Goal: Transaction & Acquisition: Download file/media

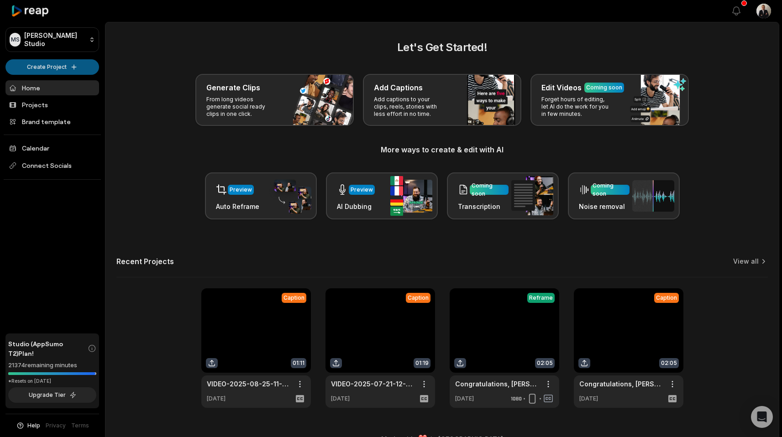
click at [72, 64] on html "[PERSON_NAME] Studio Create Project Home Projects Brand template Calendar Conne…" at bounding box center [391, 218] width 782 height 437
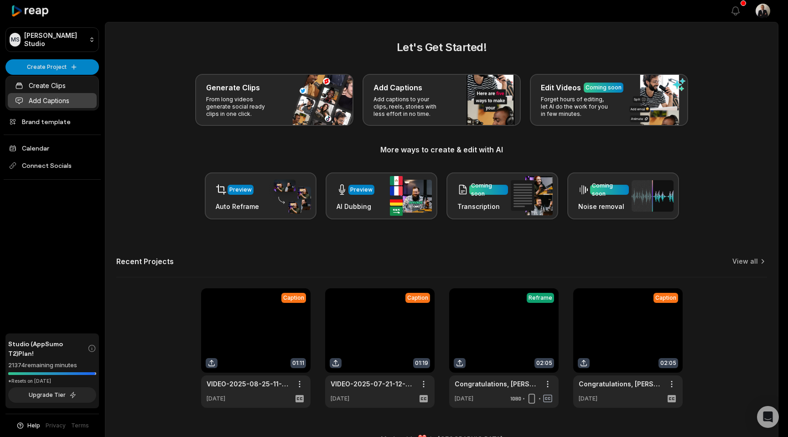
click at [57, 99] on link "Add Captions" at bounding box center [52, 100] width 89 height 15
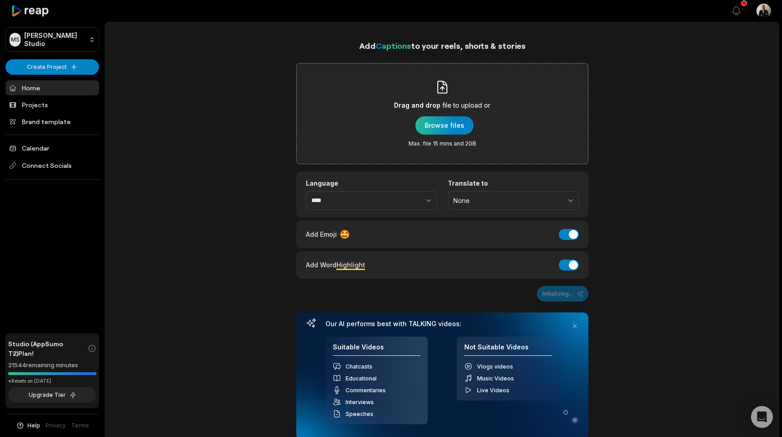
click at [427, 124] on div "button" at bounding box center [444, 125] width 58 height 18
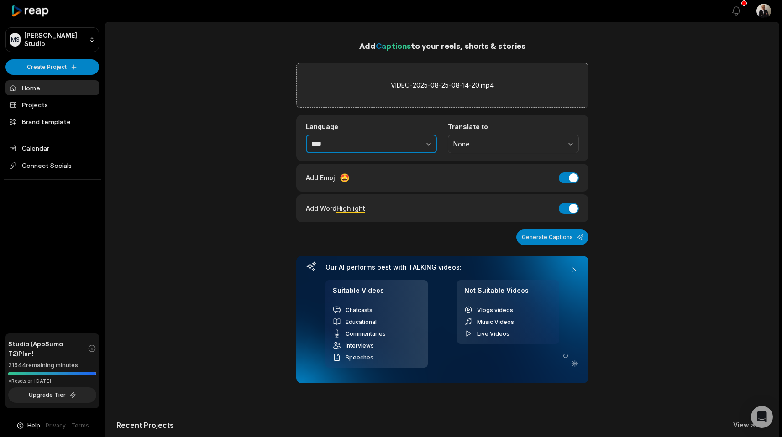
click at [327, 147] on input "****" at bounding box center [371, 144] width 131 height 19
type input "*"
type input "*********"
click at [460, 146] on span "None" at bounding box center [506, 144] width 107 height 8
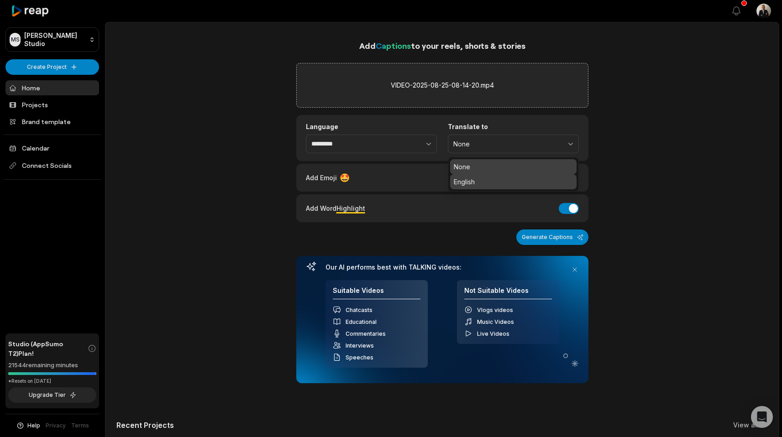
click at [466, 178] on p "English" at bounding box center [512, 182] width 119 height 10
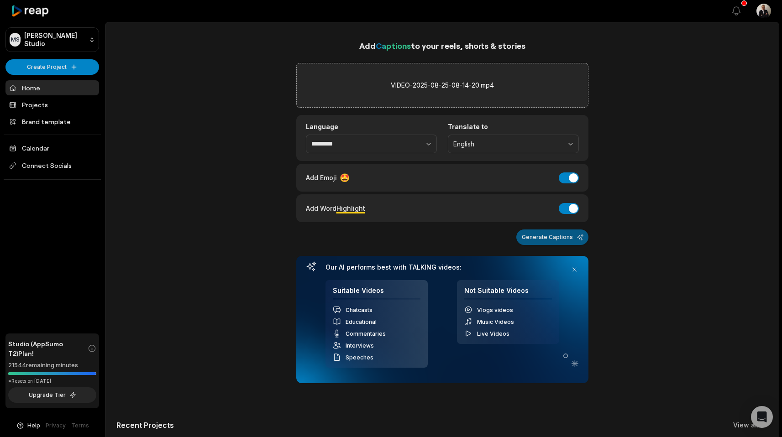
click at [547, 239] on button "Generate Captions" at bounding box center [552, 237] width 72 height 16
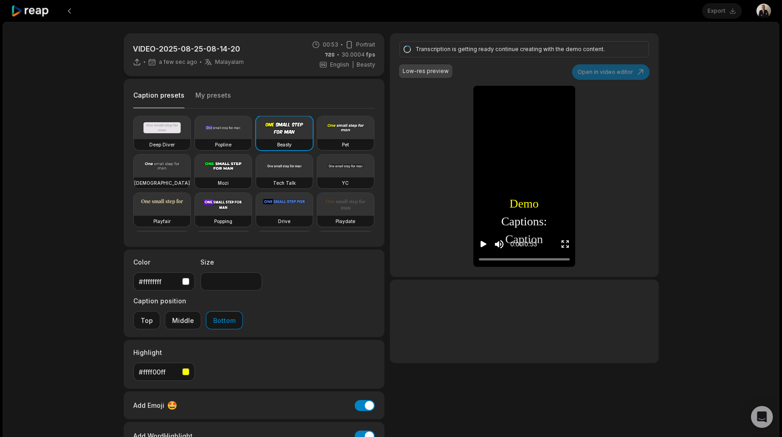
click at [190, 163] on video at bounding box center [162, 166] width 57 height 23
click at [190, 178] on div "[DEMOGRAPHIC_DATA]" at bounding box center [162, 182] width 57 height 11
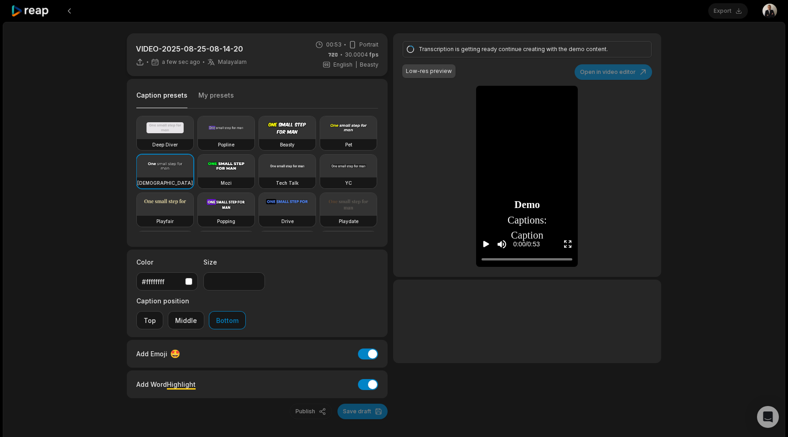
type input "**"
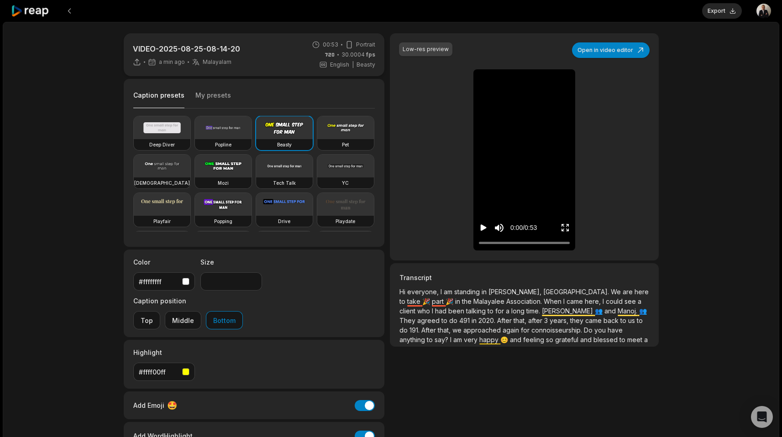
click at [407, 292] on span "Hi" at bounding box center [403, 292] width 8 height 8
click at [479, 227] on icon "Play video" at bounding box center [483, 227] width 9 height 9
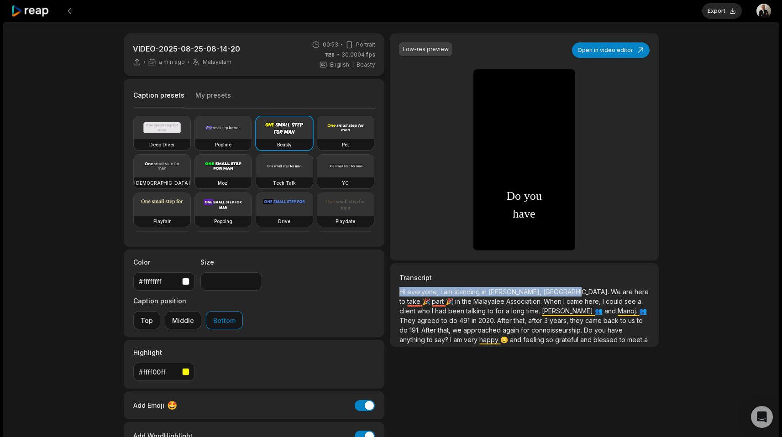
drag, startPoint x: 552, startPoint y: 293, endPoint x: 401, endPoint y: 295, distance: 151.5
click at [401, 295] on p "Hi everyone, I am standing in Kasmani, Hyderabad. We are here to take 🎉 part 🎉 …" at bounding box center [523, 315] width 249 height 57
click at [581, 55] on button "Open in video editor" at bounding box center [611, 50] width 78 height 16
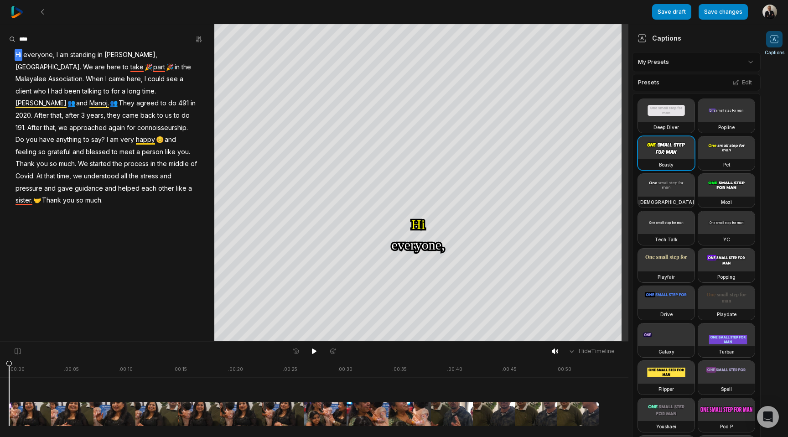
click at [82, 61] on span "Hyderabad." at bounding box center [49, 67] width 68 height 12
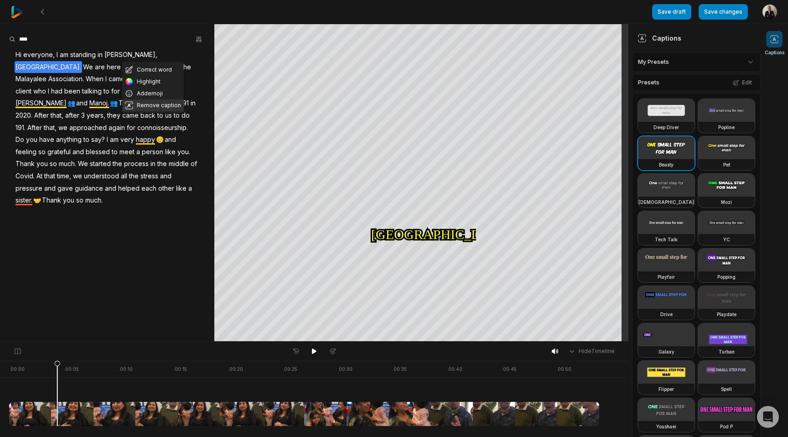
click at [165, 107] on button "Remove caption" at bounding box center [153, 105] width 62 height 12
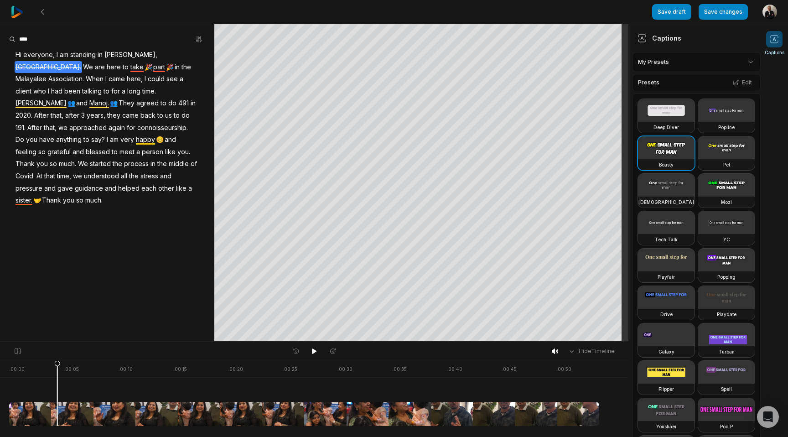
click at [119, 53] on span "Kasmani," at bounding box center [131, 55] width 55 height 12
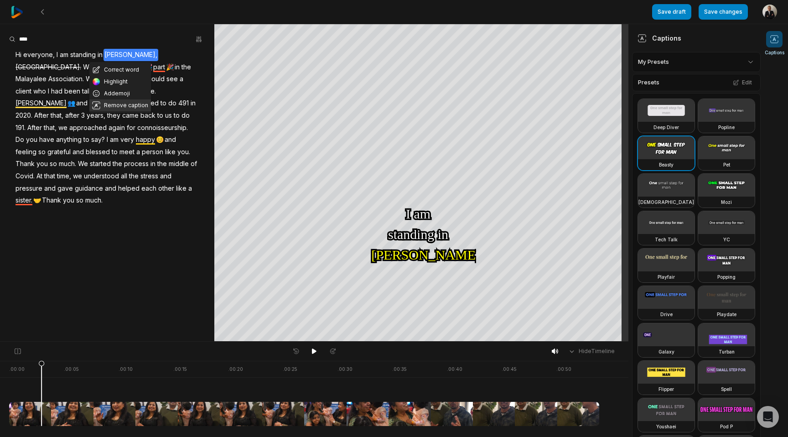
click at [126, 101] on button "Remove caption" at bounding box center [120, 105] width 62 height 12
click at [73, 51] on span "standing" at bounding box center [82, 55] width 27 height 12
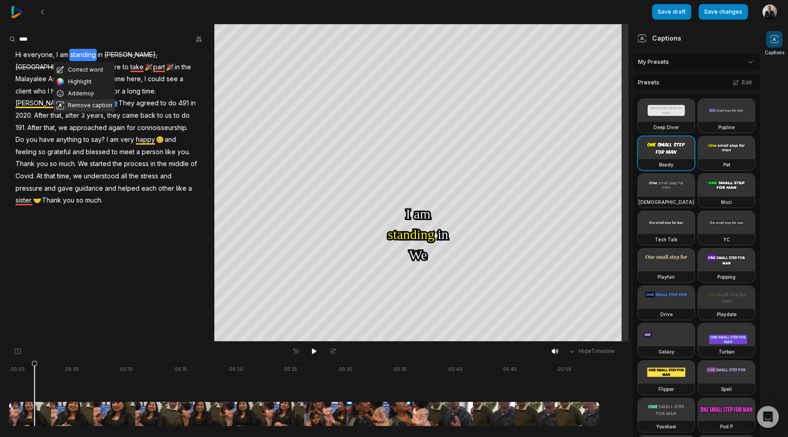
click at [81, 100] on button "Remove caption" at bounding box center [84, 105] width 62 height 12
click at [101, 54] on span "in" at bounding box center [100, 55] width 7 height 12
click at [94, 102] on button "Remove caption" at bounding box center [102, 105] width 62 height 12
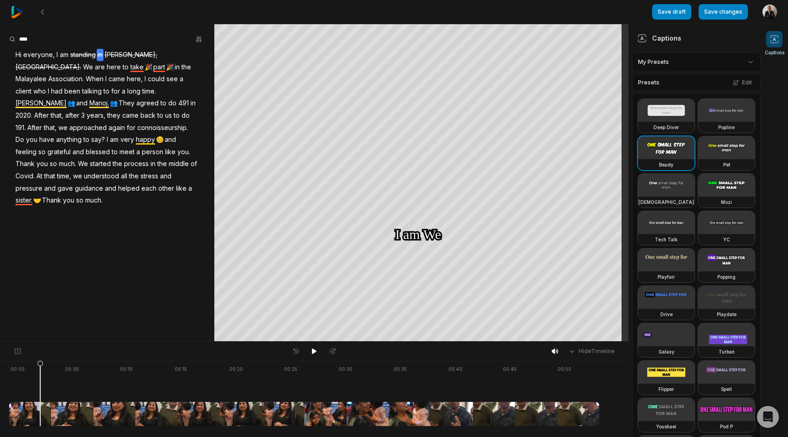
click at [64, 54] on span "am" at bounding box center [64, 55] width 10 height 12
click at [60, 109] on button "Remove caption" at bounding box center [65, 105] width 62 height 12
click at [56, 52] on span "I" at bounding box center [57, 55] width 3 height 12
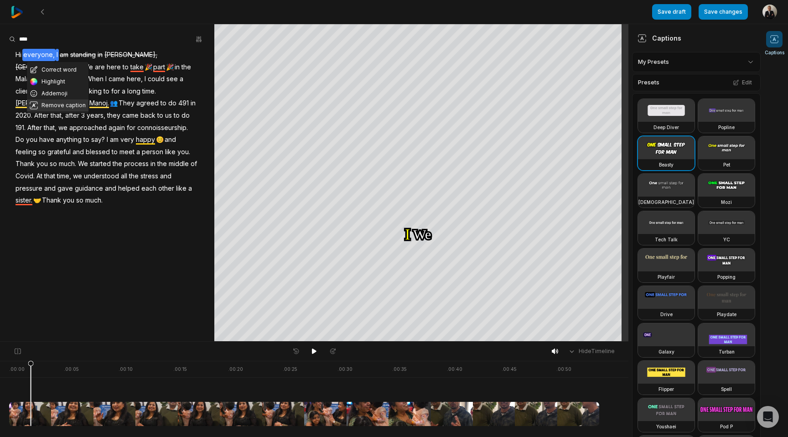
click at [54, 103] on button "Remove caption" at bounding box center [58, 105] width 62 height 12
click at [16, 55] on span "Hi" at bounding box center [19, 55] width 8 height 12
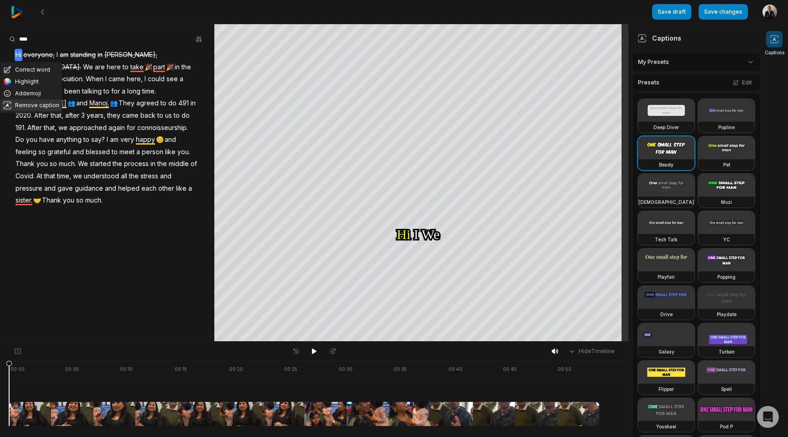
click at [22, 107] on button "Remove caption" at bounding box center [31, 105] width 62 height 12
click at [56, 56] on span "I" at bounding box center [57, 55] width 3 height 12
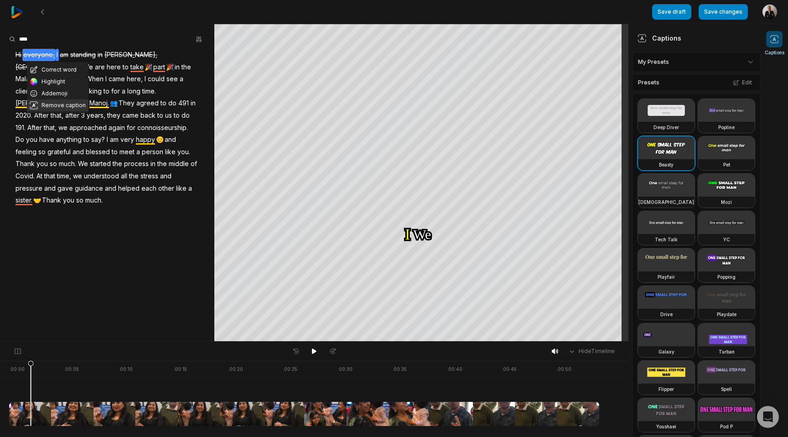
click at [58, 104] on button "Remove caption" at bounding box center [58, 105] width 62 height 12
click at [29, 55] on span "everyone," at bounding box center [38, 55] width 33 height 12
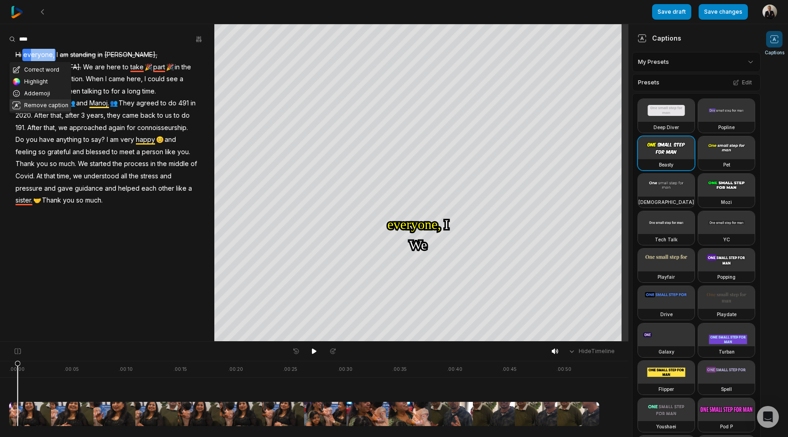
click at [43, 100] on button "Remove caption" at bounding box center [41, 105] width 62 height 12
click at [56, 56] on span "I" at bounding box center [57, 55] width 3 height 12
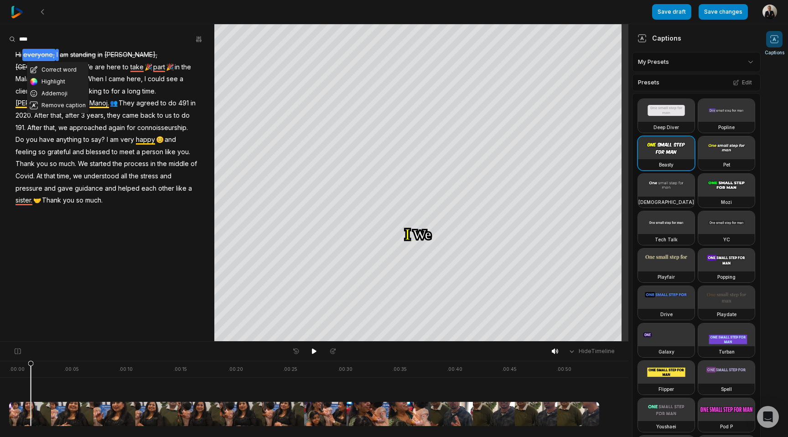
click at [64, 52] on span "am" at bounding box center [64, 55] width 10 height 12
click at [56, 53] on span "I" at bounding box center [57, 55] width 3 height 12
click at [56, 55] on span "I" at bounding box center [57, 55] width 3 height 12
click at [52, 103] on button "Remove caption" at bounding box center [58, 105] width 62 height 12
click at [311, 350] on icon at bounding box center [314, 351] width 7 height 7
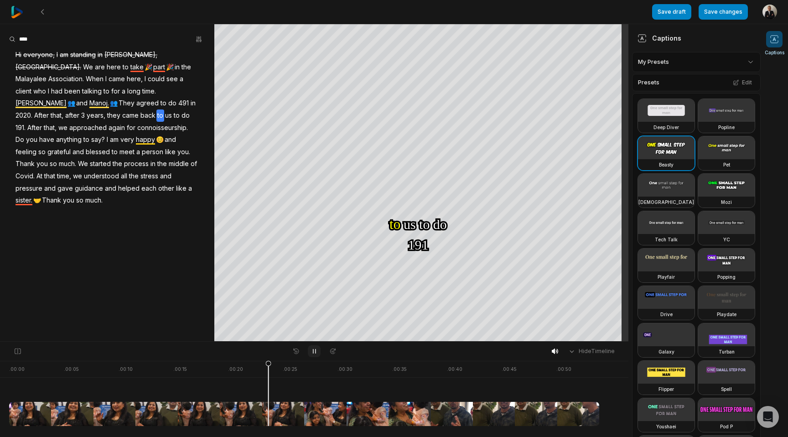
click at [311, 350] on icon at bounding box center [314, 351] width 7 height 7
click at [94, 61] on span "We" at bounding box center [88, 67] width 12 height 12
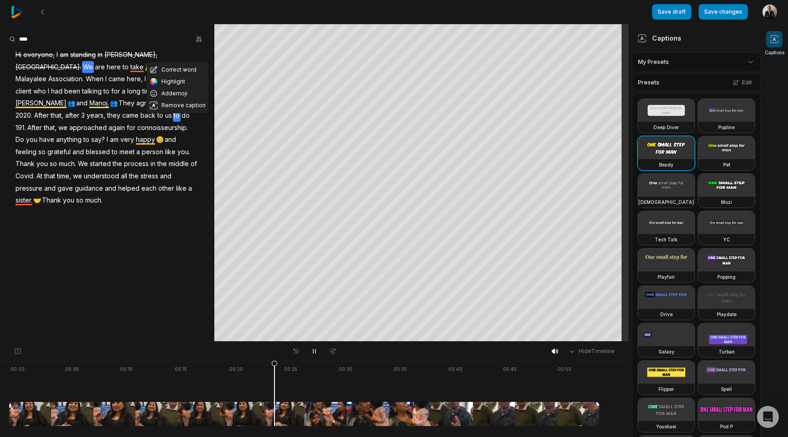
click at [94, 61] on span "We" at bounding box center [88, 67] width 12 height 12
click at [26, 58] on span "everyone," at bounding box center [38, 55] width 33 height 12
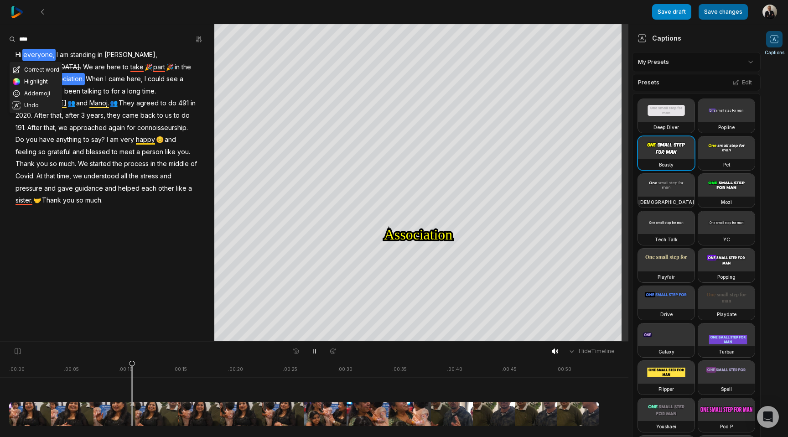
click at [706, 16] on button "Save changes" at bounding box center [723, 12] width 49 height 16
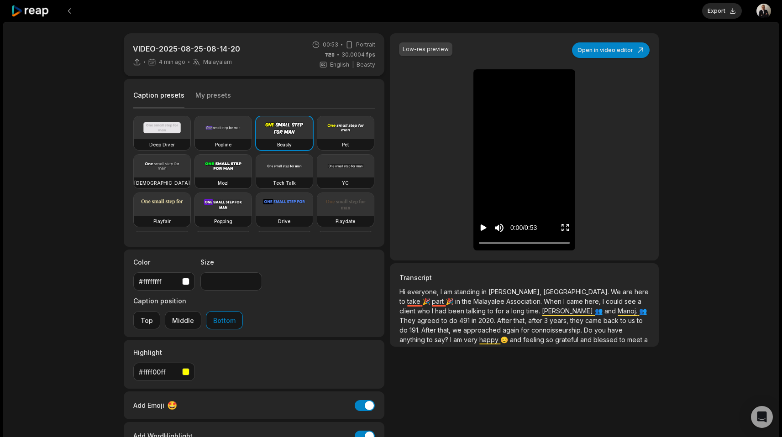
click at [677, 12] on div at bounding box center [356, 11] width 691 height 22
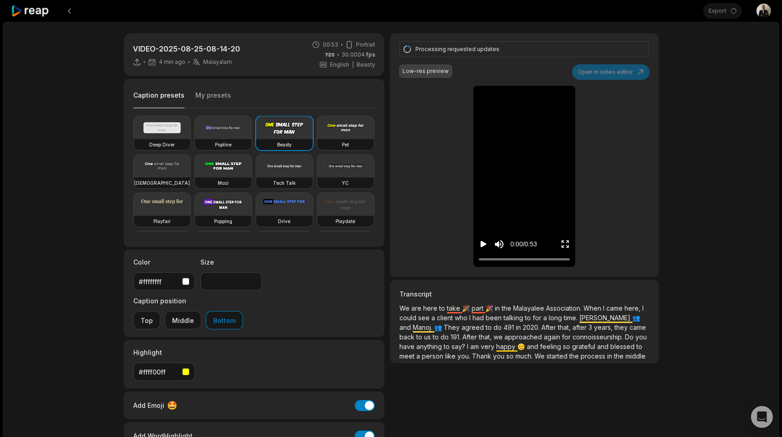
click at [190, 160] on video at bounding box center [162, 166] width 57 height 23
drag, startPoint x: 572, startPoint y: 335, endPoint x: 620, endPoint y: 335, distance: 48.8
click at [620, 335] on span "connoisseurship." at bounding box center [598, 337] width 52 height 8
copy span "connoisseurship"
click at [583, 312] on p "We are here to take 🎉 part 🎉 in the Malayalee Association. When I came here, I …" at bounding box center [523, 331] width 249 height 57
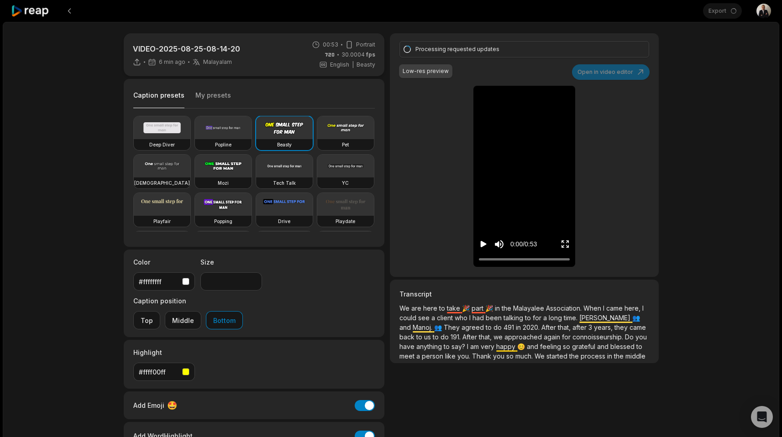
click at [583, 310] on span "When" at bounding box center [593, 308] width 20 height 8
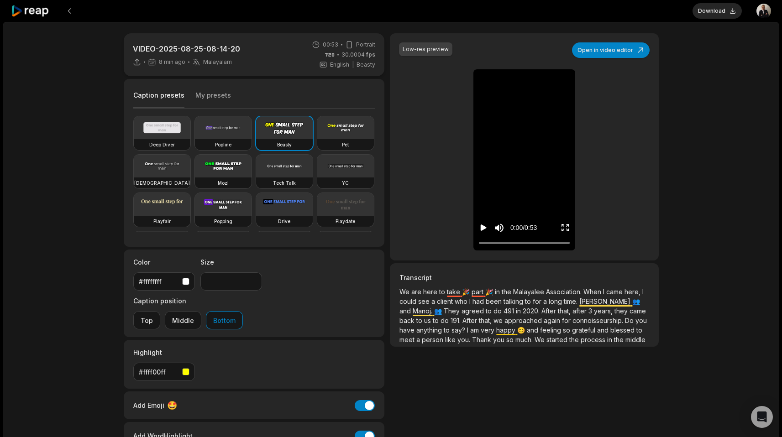
click at [479, 229] on icon "Play video" at bounding box center [483, 227] width 9 height 9
click at [190, 178] on div "Zen" at bounding box center [162, 182] width 57 height 11
type input "**"
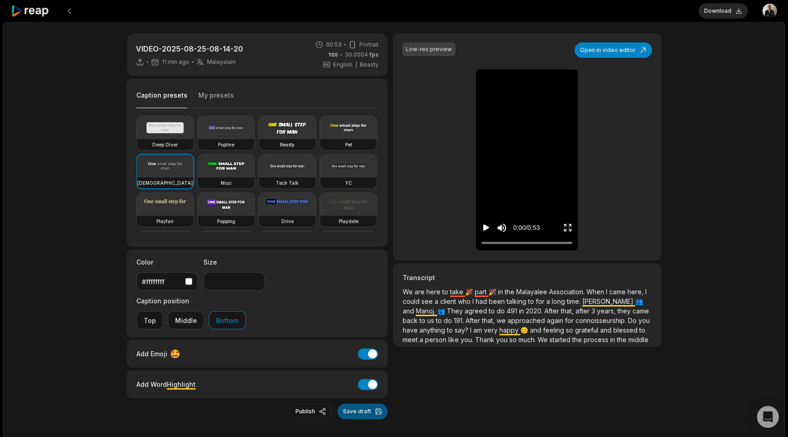
click at [358, 404] on button "Save draft" at bounding box center [363, 412] width 50 height 16
click at [733, 8] on button "Export" at bounding box center [729, 11] width 40 height 16
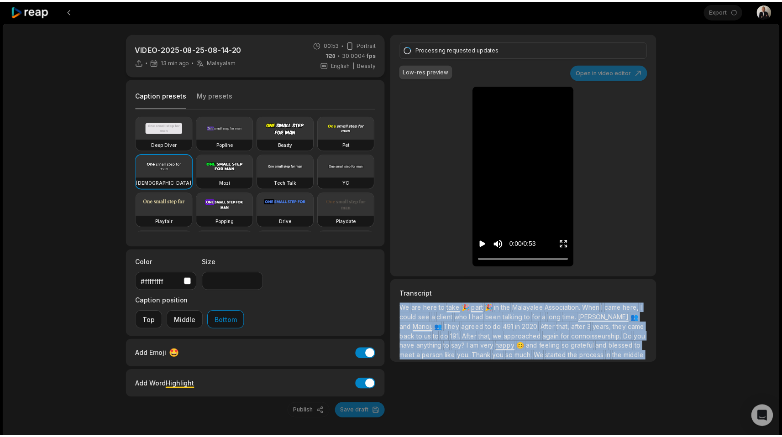
scroll to position [26, 0]
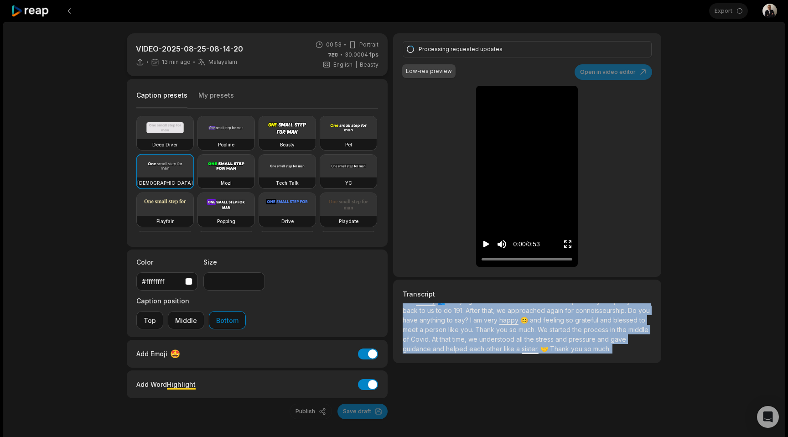
drag, startPoint x: 407, startPoint y: 308, endPoint x: 618, endPoint y: 384, distance: 224.6
click at [596, 386] on div "VIDEO-2025-08-25-08-14-20 13 min ago Malayalam ml 00:53 Portrait 30.0004 fps En…" at bounding box center [394, 244] width 783 height 445
copy p "We are here to take 🎉 part 🎉 in the Malayalee Association. When I came here, I …"
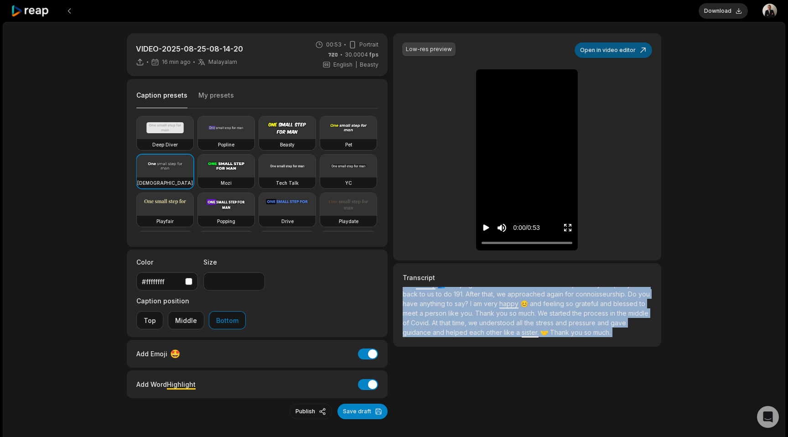
click at [589, 47] on button "Open in video editor" at bounding box center [614, 50] width 78 height 16
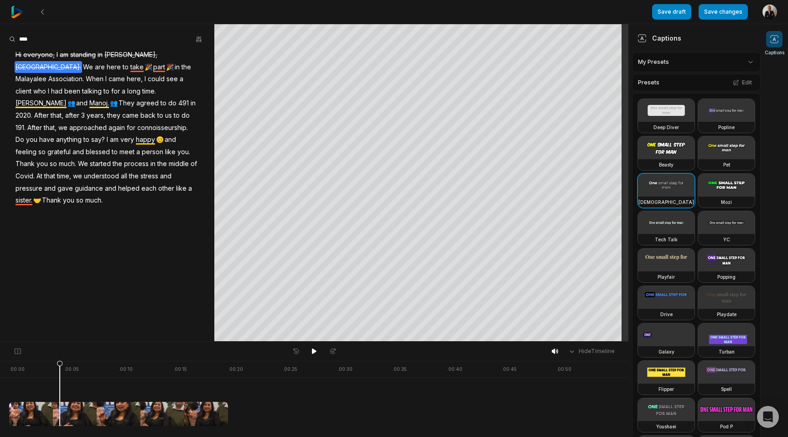
drag, startPoint x: 10, startPoint y: 366, endPoint x: 60, endPoint y: 372, distance: 50.0
click at [60, 372] on icon at bounding box center [59, 395] width 5 height 69
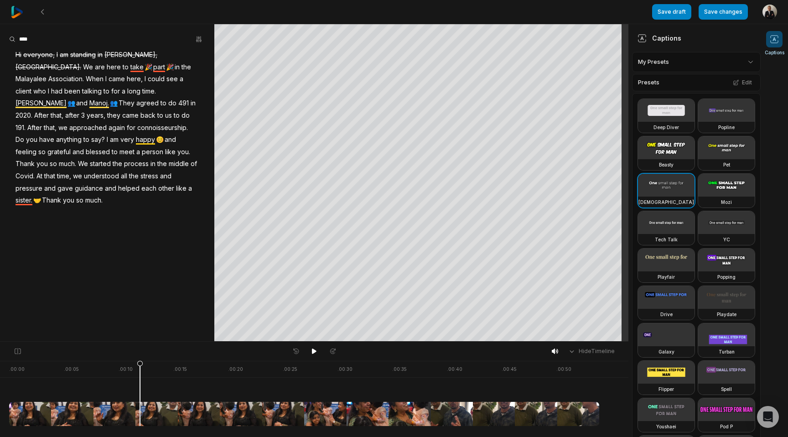
drag, startPoint x: 59, startPoint y: 369, endPoint x: 140, endPoint y: 390, distance: 83.4
click at [140, 390] on icon at bounding box center [140, 393] width 6 height 66
click at [44, 14] on icon at bounding box center [42, 11] width 7 height 7
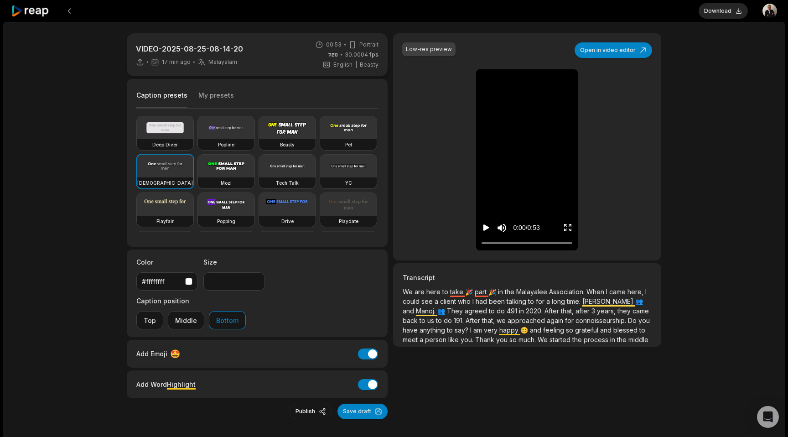
click at [488, 229] on icon "Play video" at bounding box center [487, 227] width 6 height 6
click at [712, 12] on button "Download" at bounding box center [723, 11] width 49 height 16
click at [483, 229] on icon "Pause video" at bounding box center [486, 227] width 9 height 9
click at [64, 17] on button at bounding box center [69, 11] width 16 height 16
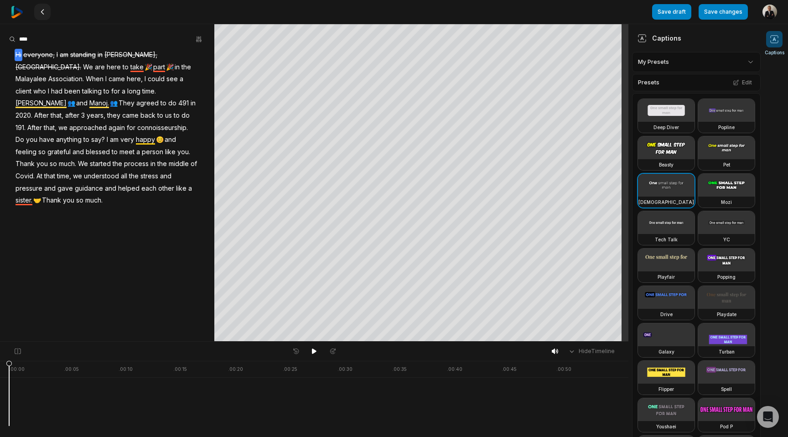
click at [38, 15] on button at bounding box center [42, 12] width 16 height 16
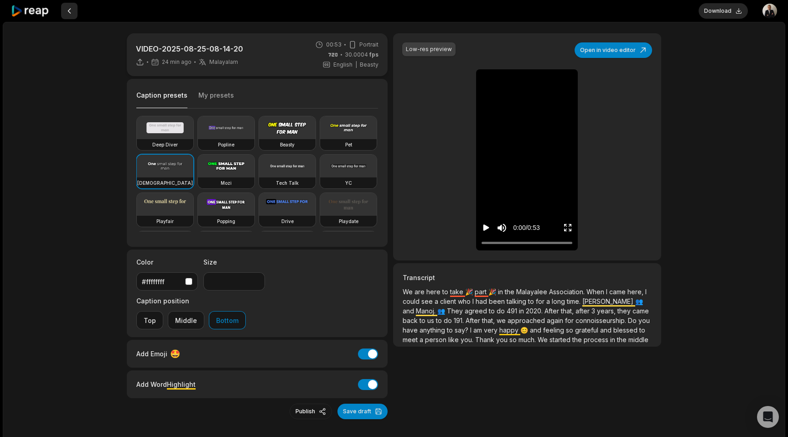
click at [68, 16] on button at bounding box center [69, 11] width 16 height 16
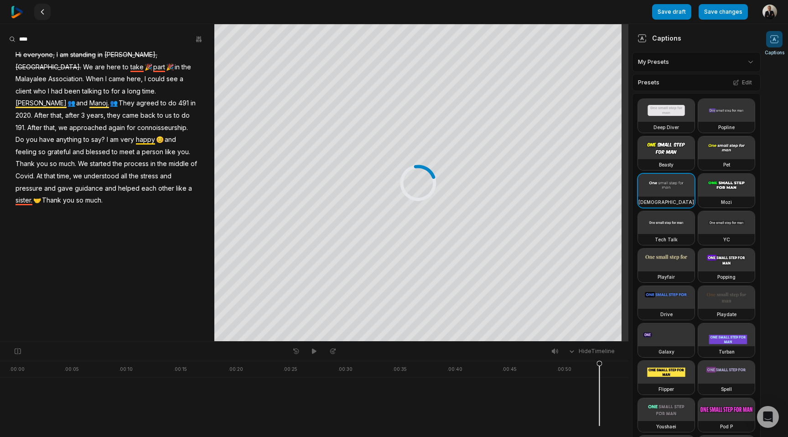
click at [47, 12] on button at bounding box center [42, 12] width 16 height 16
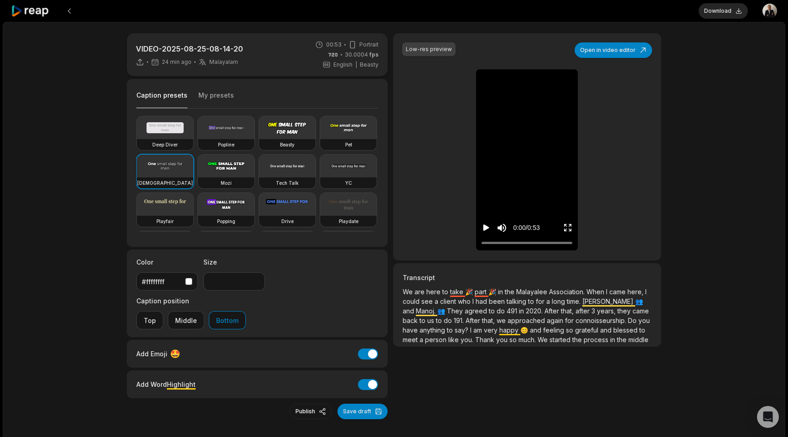
click at [24, 12] on icon at bounding box center [30, 11] width 39 height 12
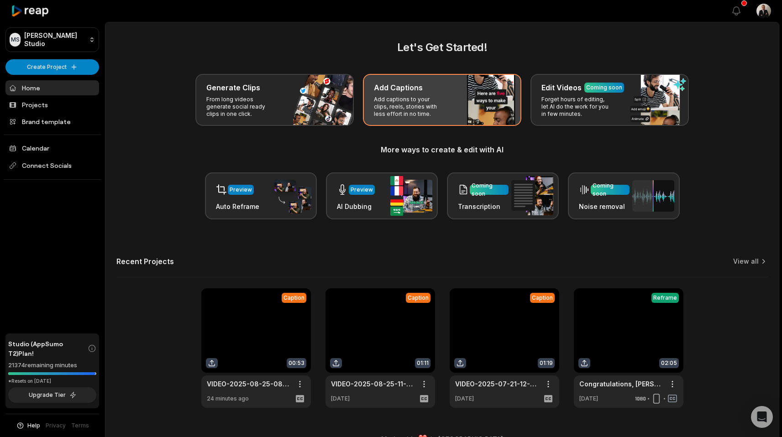
click at [402, 115] on p "Add captions to your clips, reels, stories with less effort in no time." at bounding box center [409, 107] width 71 height 22
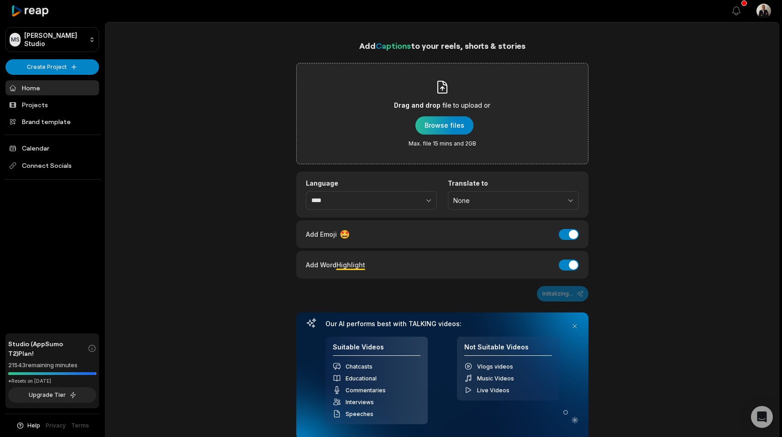
click at [427, 124] on div "button" at bounding box center [444, 125] width 58 height 18
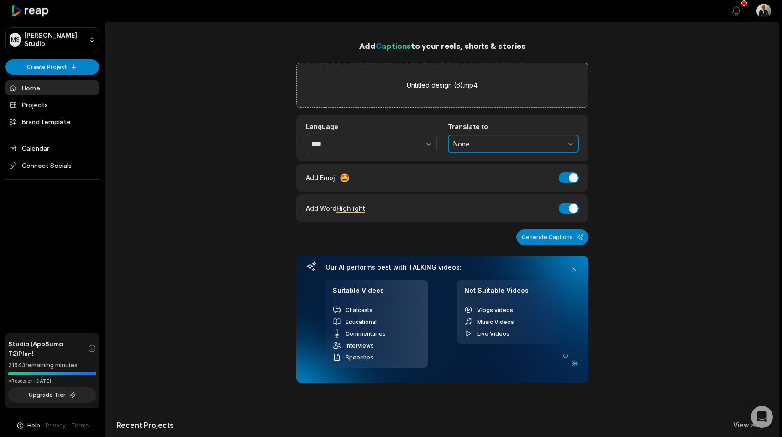
click at [470, 144] on span "None" at bounding box center [506, 144] width 107 height 8
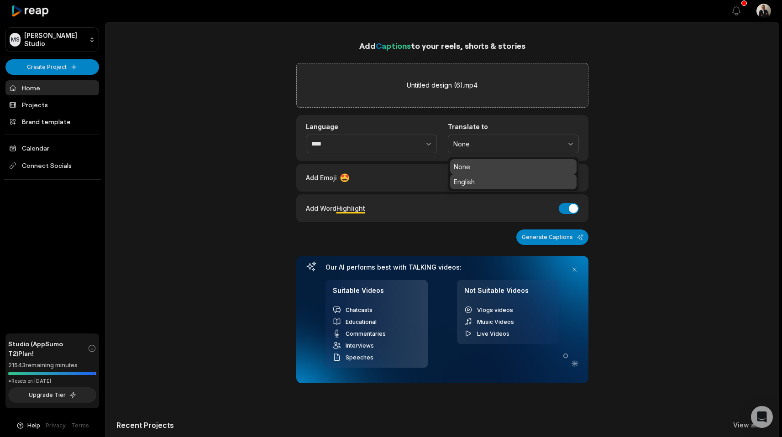
click at [473, 179] on p "English" at bounding box center [512, 182] width 119 height 10
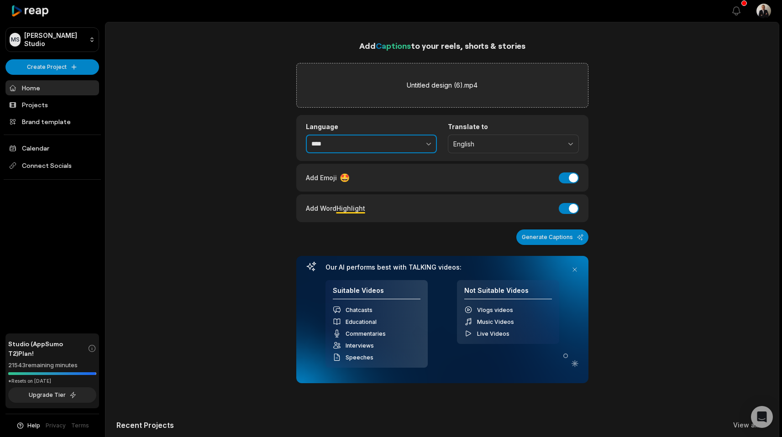
click at [388, 139] on button "button" at bounding box center [408, 144] width 56 height 19
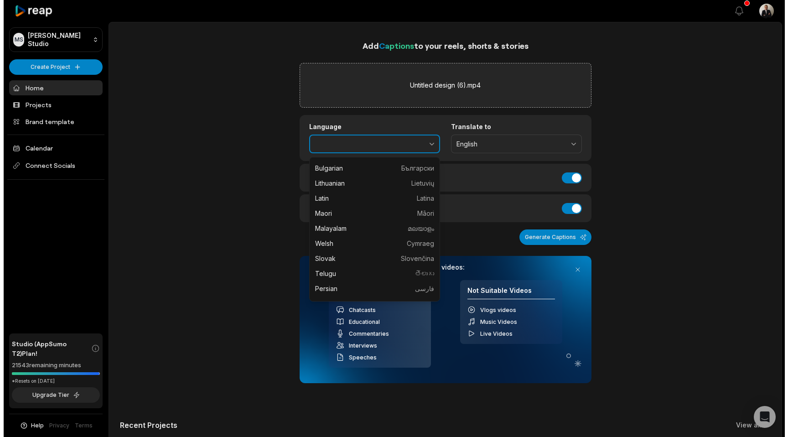
scroll to position [511, 0]
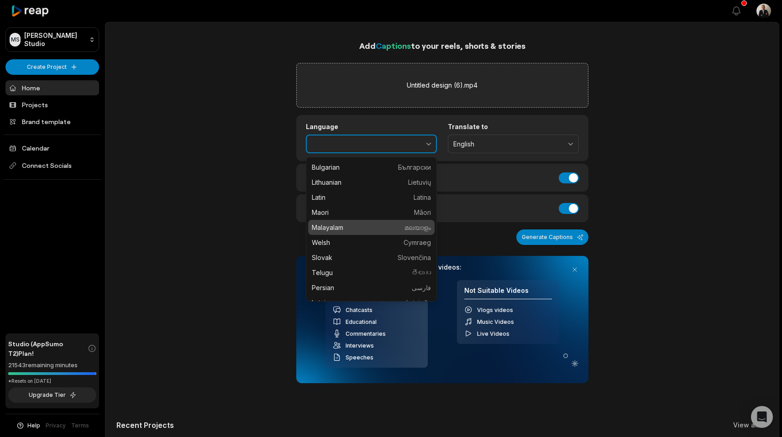
type input "*********"
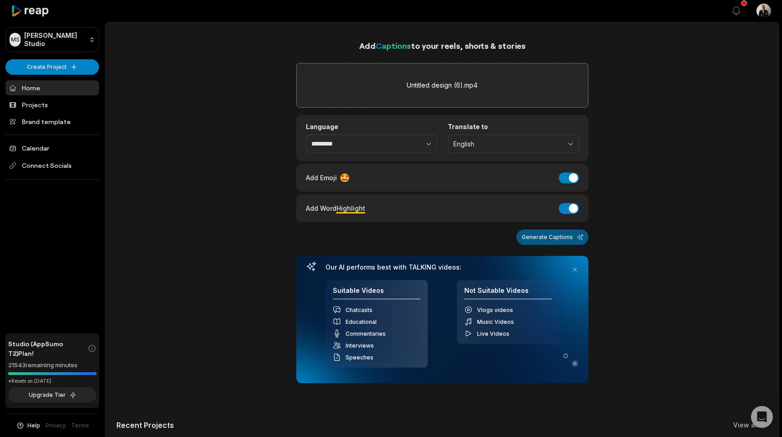
click at [535, 236] on button "Generate Captions" at bounding box center [552, 237] width 72 height 16
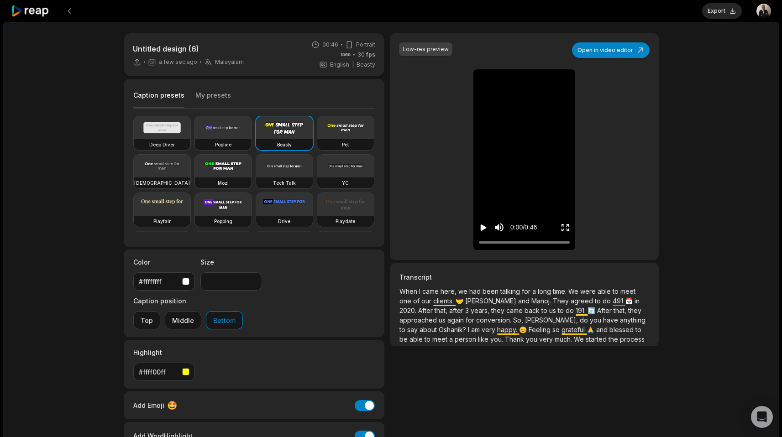
click at [482, 227] on icon "Play video" at bounding box center [483, 227] width 6 height 6
click at [190, 172] on video at bounding box center [162, 166] width 57 height 23
type input "**"
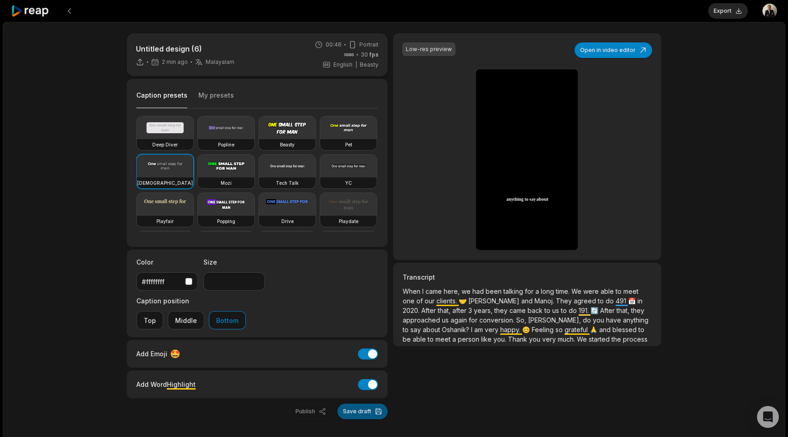
click at [356, 404] on button "Save draft" at bounding box center [363, 412] width 50 height 16
click at [487, 228] on icon "Play video" at bounding box center [487, 227] width 6 height 6
click at [256, 277] on input "**" at bounding box center [234, 281] width 62 height 18
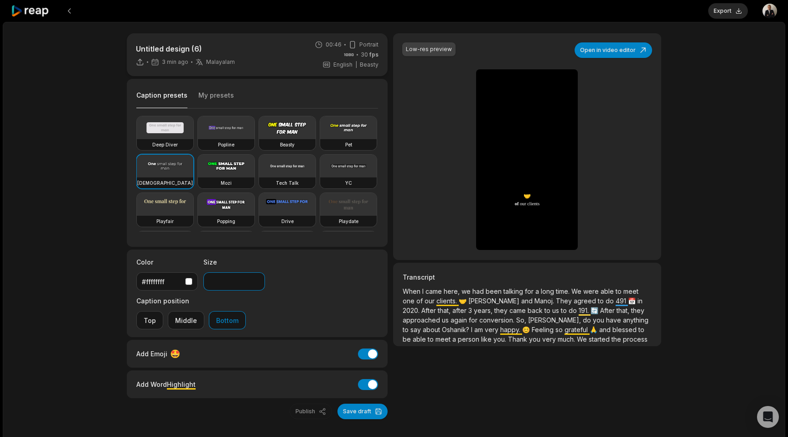
type input "**"
click at [256, 283] on input "**" at bounding box center [234, 281] width 62 height 18
click at [357, 404] on button "Save draft" at bounding box center [363, 412] width 50 height 16
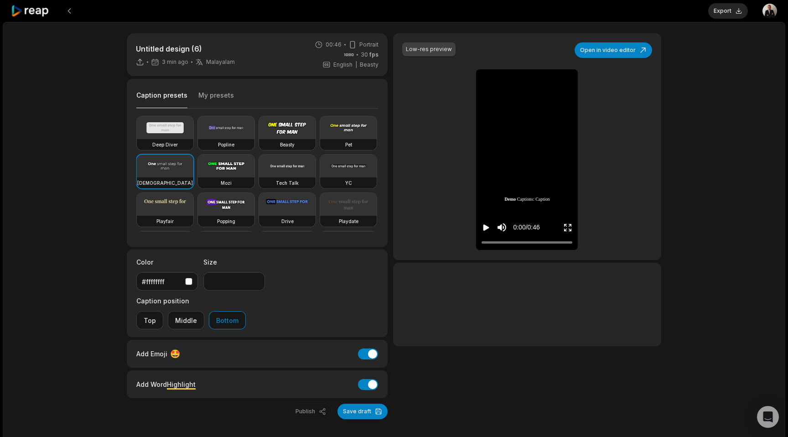
type input "**"
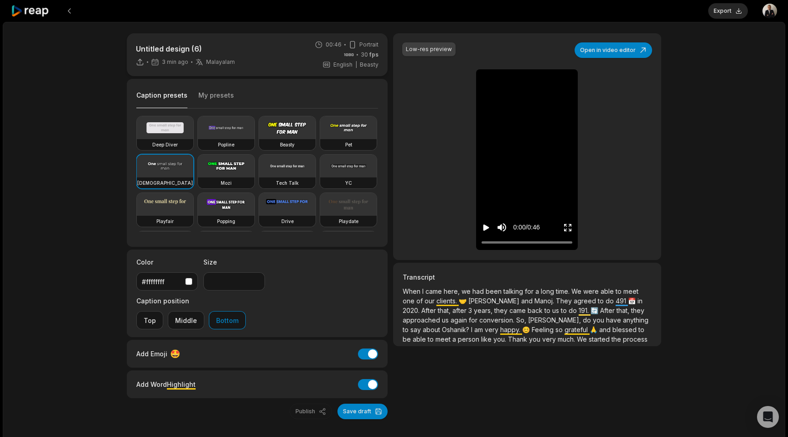
click at [487, 227] on icon "Play video" at bounding box center [487, 227] width 6 height 6
click at [621, 51] on button "Open in video editor" at bounding box center [614, 50] width 78 height 16
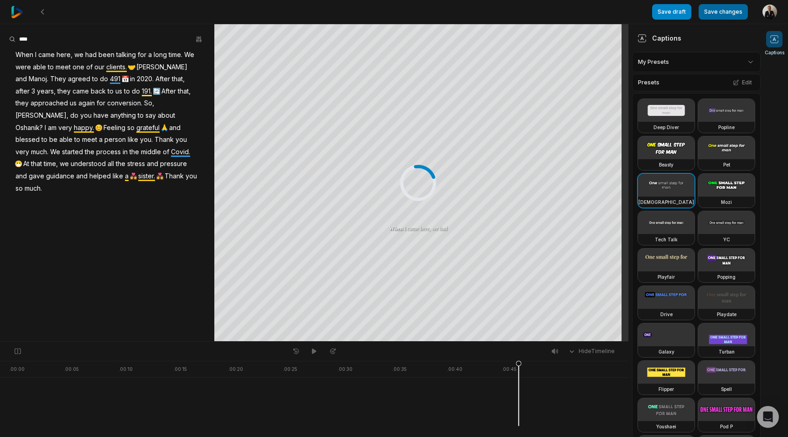
click at [709, 14] on button "Save changes" at bounding box center [723, 12] width 49 height 16
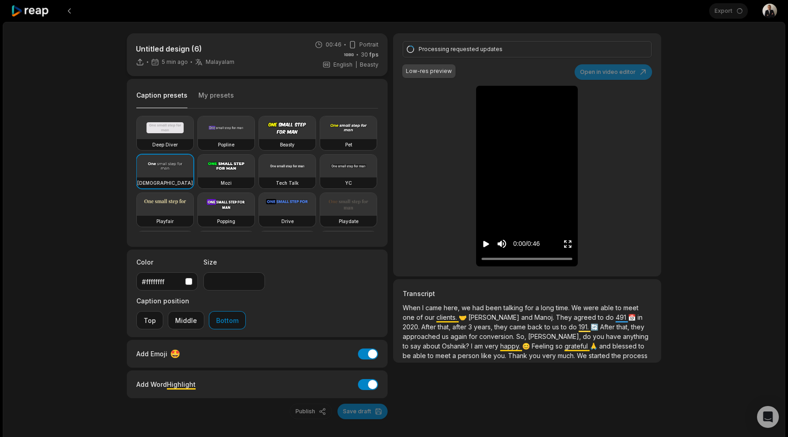
type input "**"
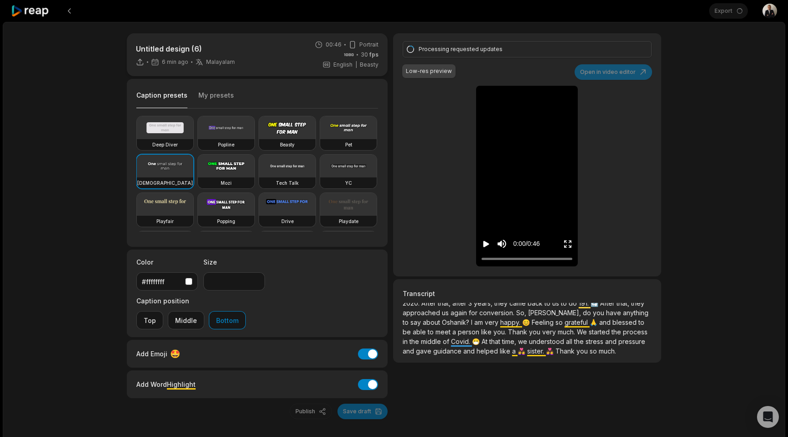
scroll to position [26, 0]
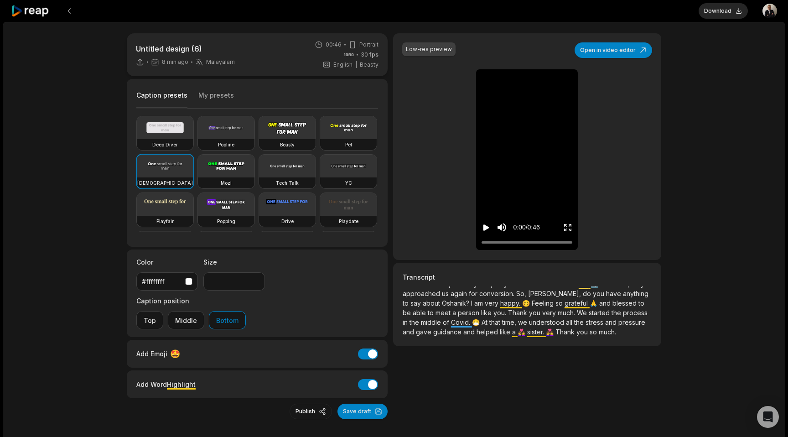
type input "**"
click at [623, 47] on button "Open in video editor" at bounding box center [614, 50] width 78 height 16
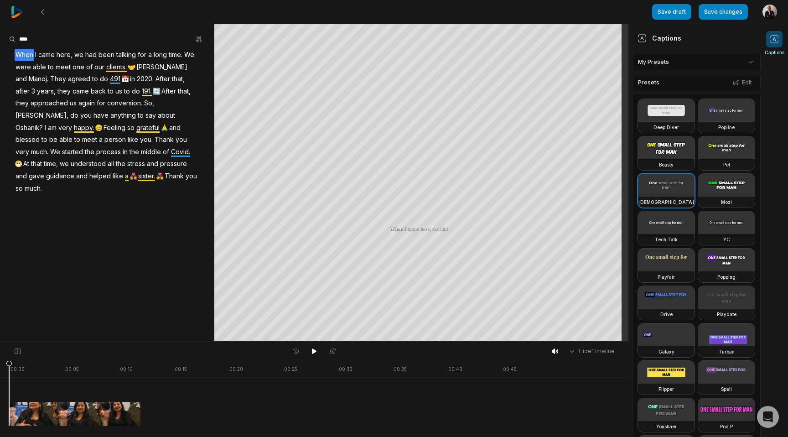
click at [44, 122] on span "Oshanik?" at bounding box center [29, 128] width 29 height 12
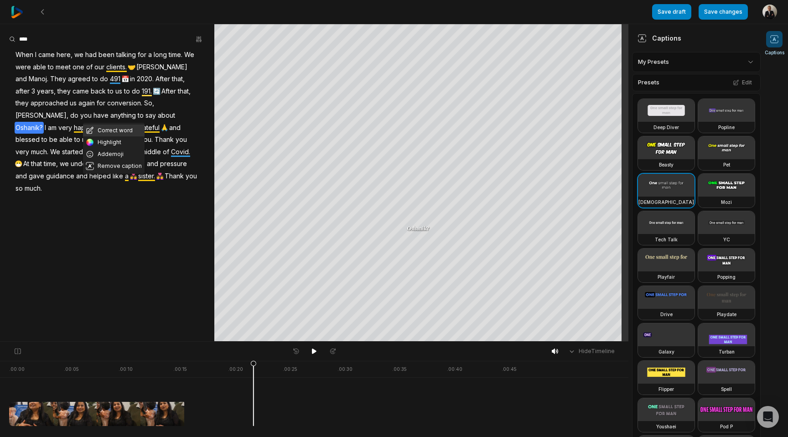
click at [115, 128] on button "Correct word" at bounding box center [114, 131] width 62 height 12
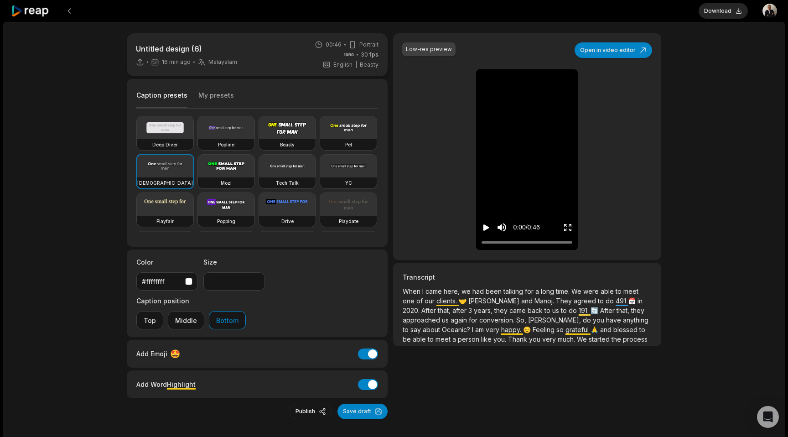
type input "**"
click at [717, 10] on button "Download" at bounding box center [723, 11] width 49 height 16
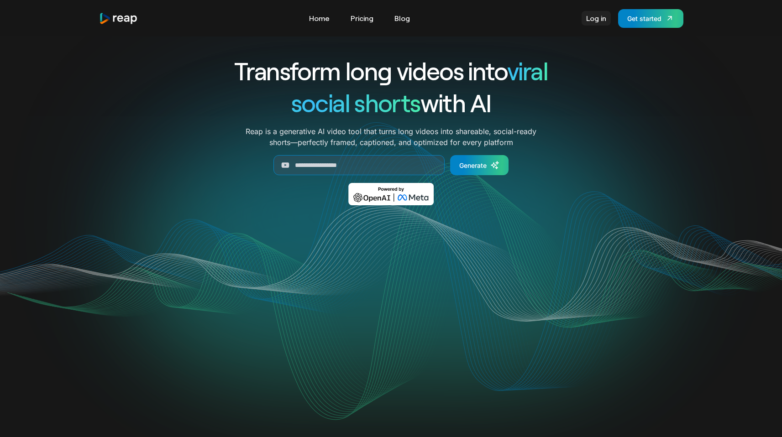
click at [584, 20] on link "Log in" at bounding box center [595, 18] width 29 height 15
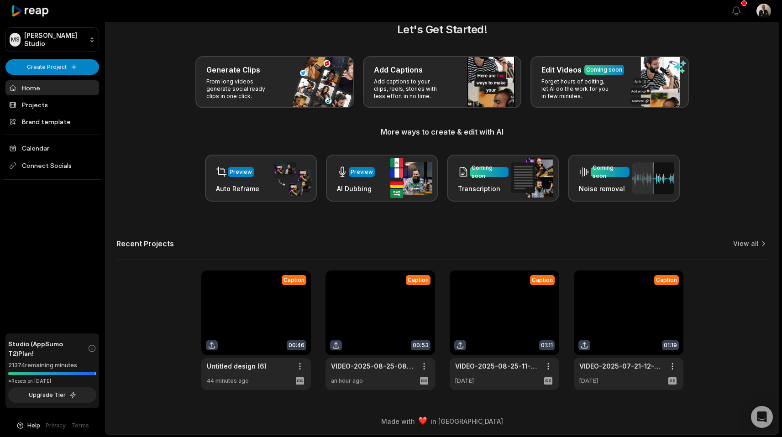
scroll to position [18, 0]
click at [745, 240] on link "View all" at bounding box center [746, 243] width 26 height 9
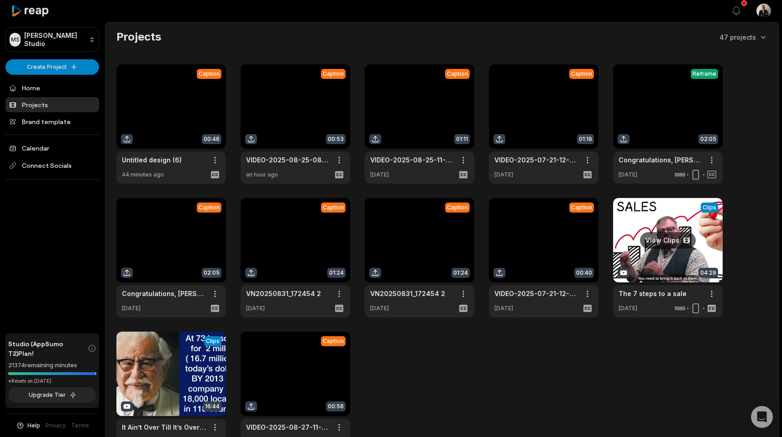
click at [643, 216] on link at bounding box center [667, 258] width 109 height 120
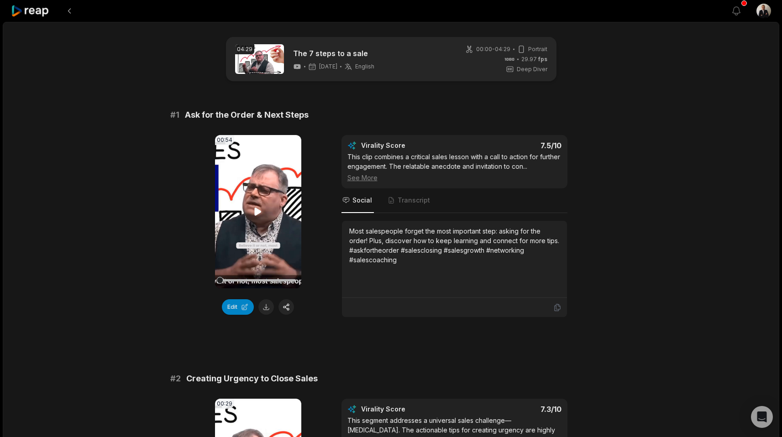
click at [255, 213] on icon at bounding box center [258, 212] width 7 height 8
click at [266, 305] on button at bounding box center [266, 307] width 16 height 16
click at [395, 206] on span "Transcript" at bounding box center [408, 200] width 45 height 25
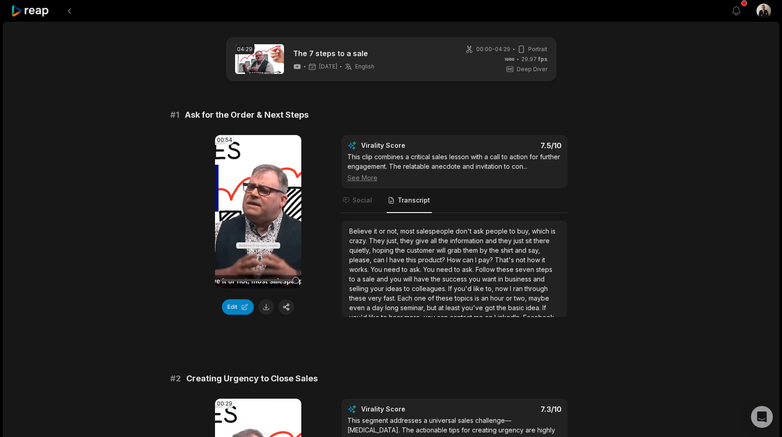
scroll to position [2, 0]
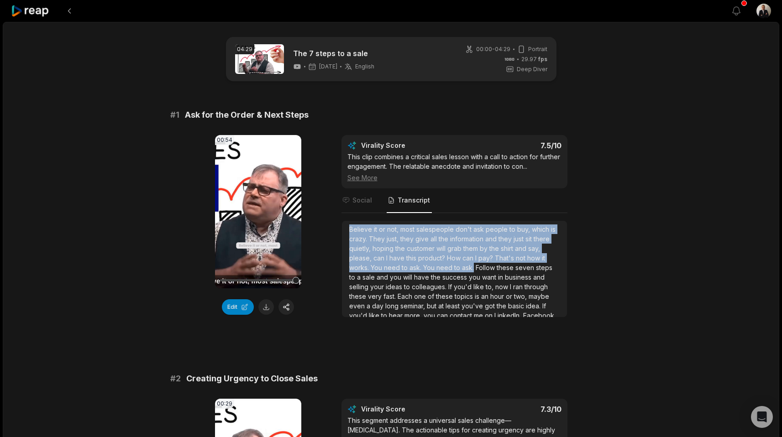
drag, startPoint x: 494, startPoint y: 270, endPoint x: 336, endPoint y: 230, distance: 162.7
click at [336, 230] on div "00:54 Your browser does not support mp4 format. Edit Virality Score 7.5 /10 Thi…" at bounding box center [391, 226] width 442 height 182
copy div "Believe it or not, most salespeople don't ask people to buy, which is crazy. Th…"
